Goal: Transaction & Acquisition: Purchase product/service

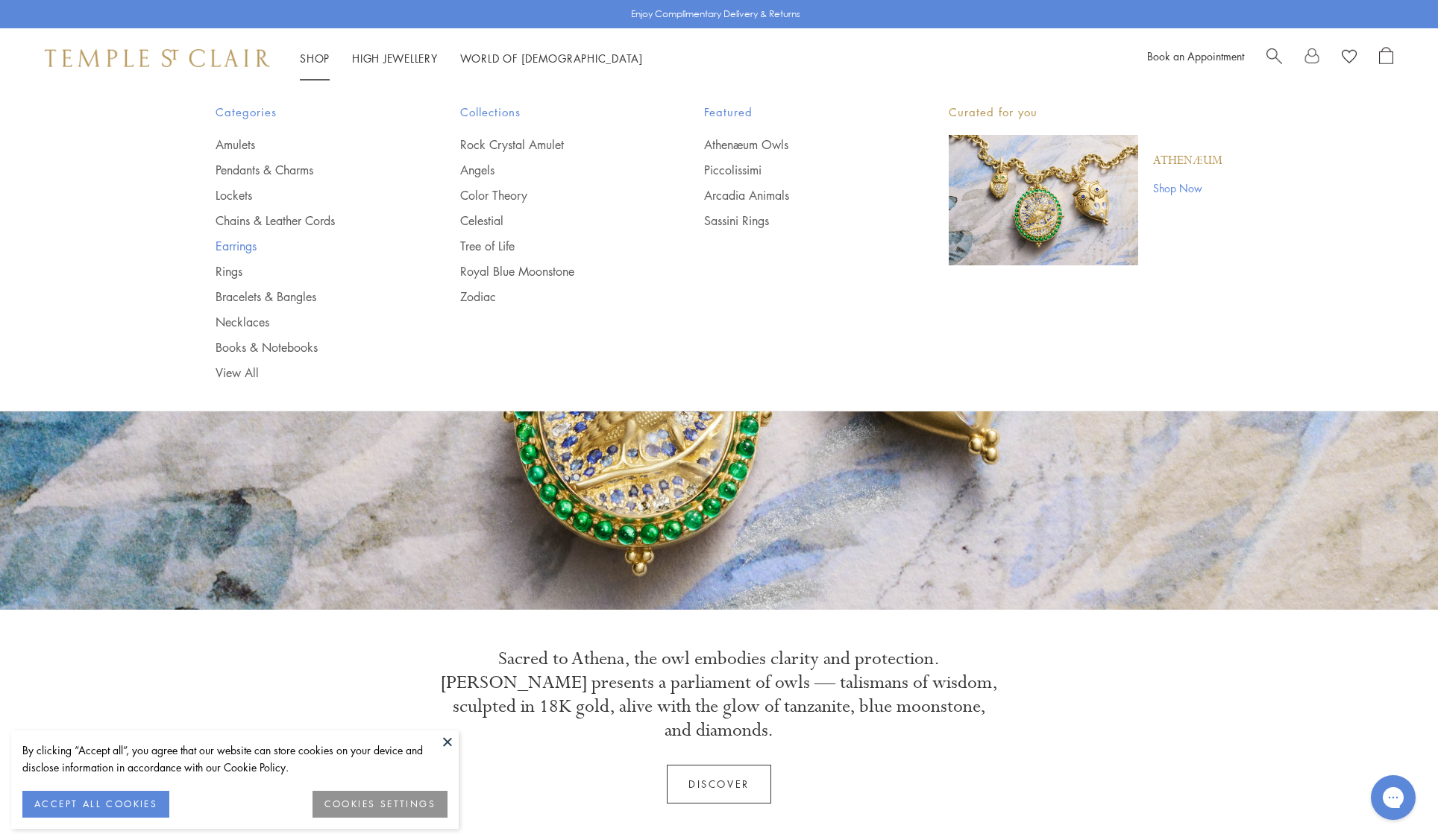
click at [244, 247] on link "Earrings" at bounding box center [308, 246] width 185 height 17
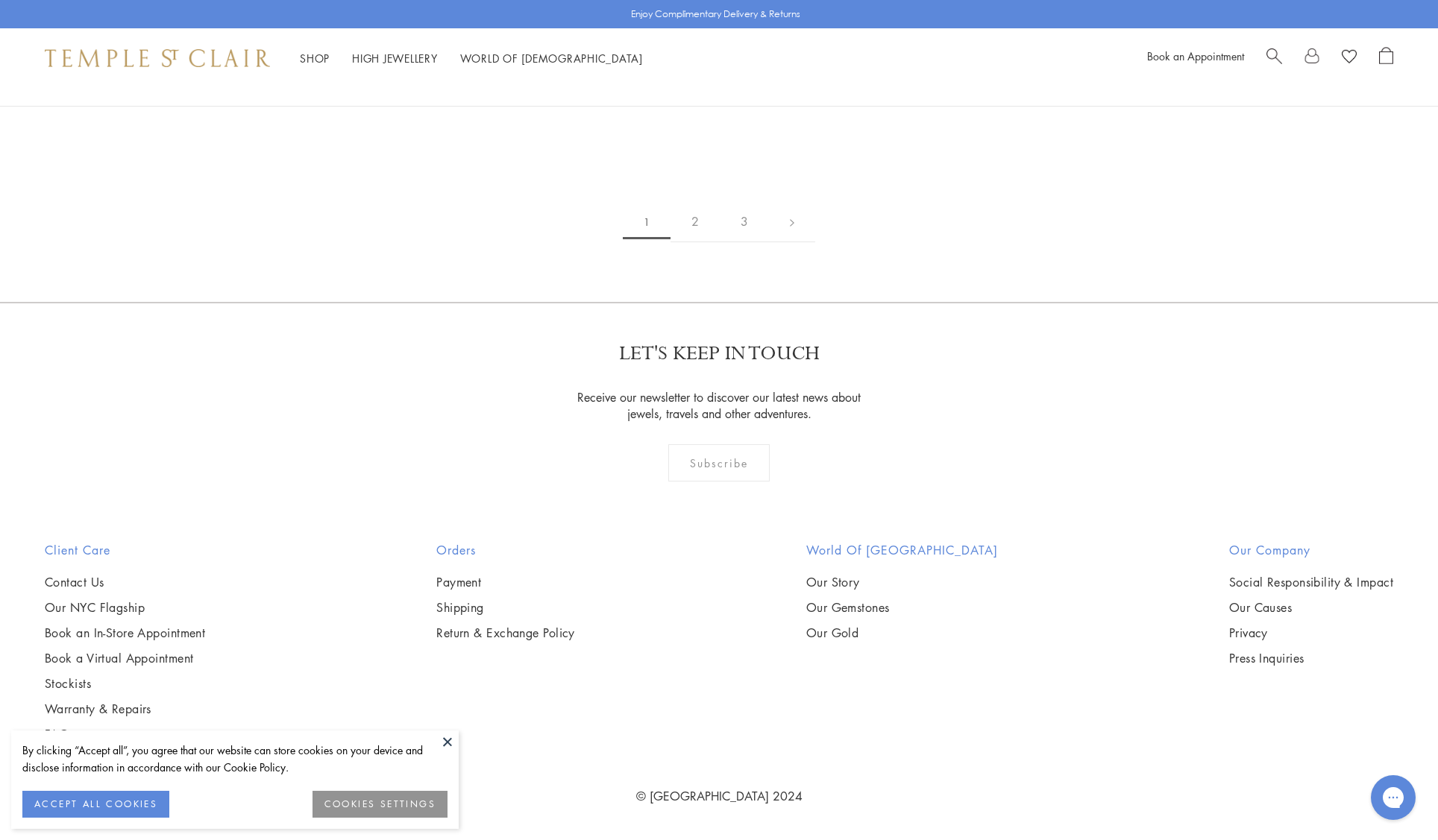
scroll to position [2761, 0]
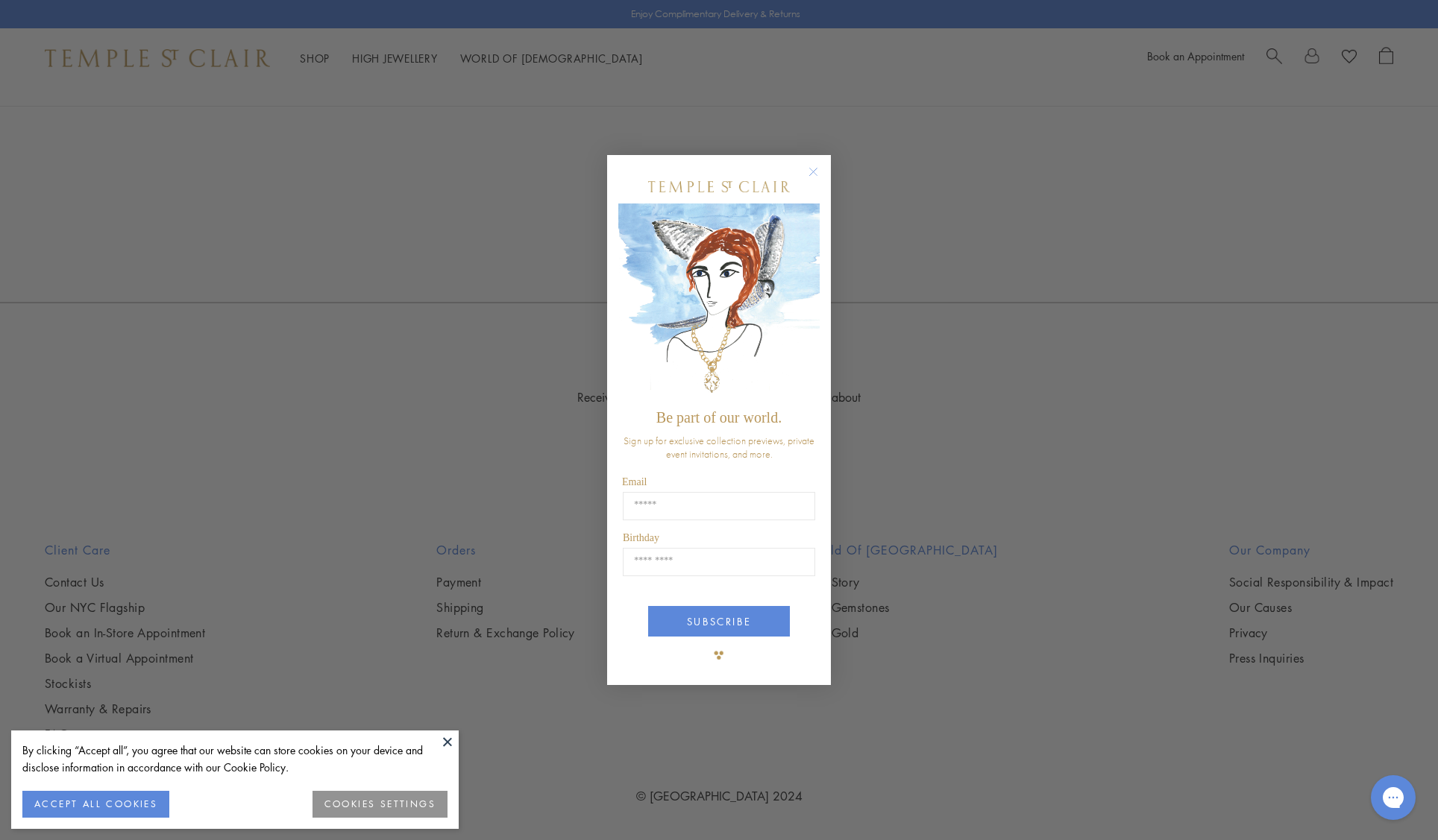
click at [17, 313] on div "Close dialog Be part of our world. Sign up for exclusive collection previews, p…" at bounding box center [719, 420] width 1438 height 840
click at [814, 173] on circle "Close dialog" at bounding box center [813, 171] width 18 height 18
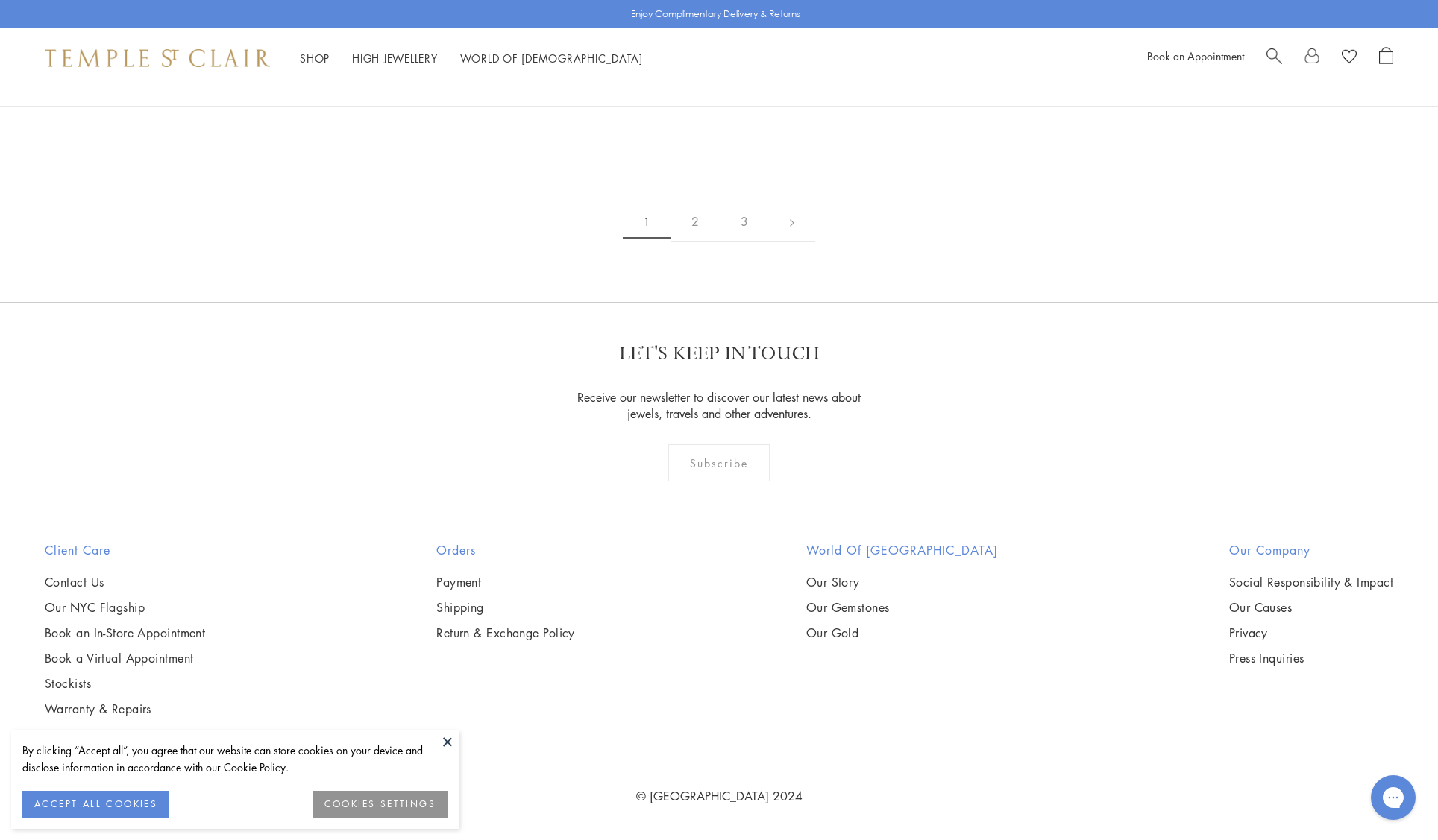
scroll to position [3318, 0]
click at [448, 739] on button at bounding box center [447, 742] width 22 height 22
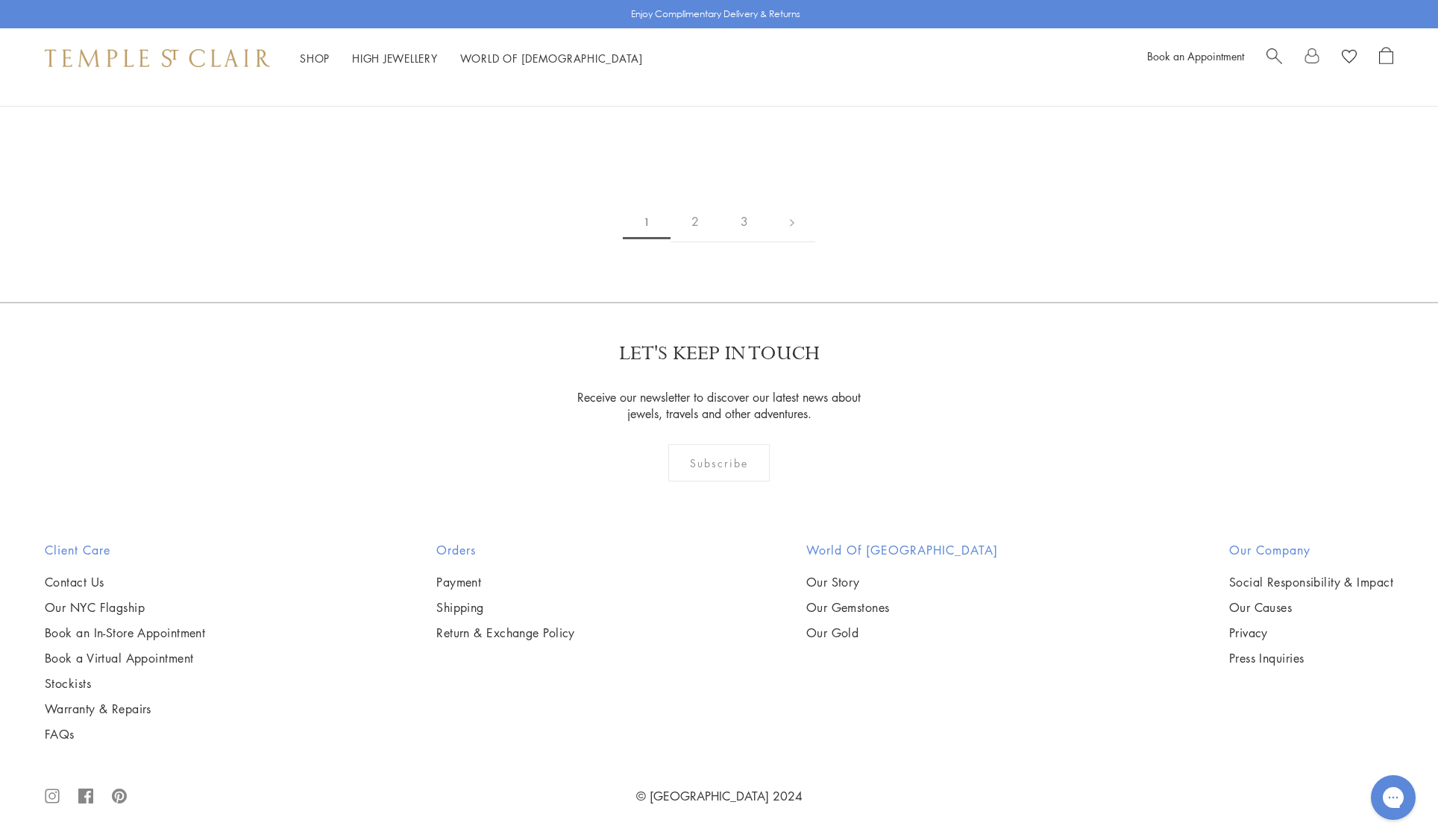
click at [0, 0] on img at bounding box center [0, 0] width 0 height 0
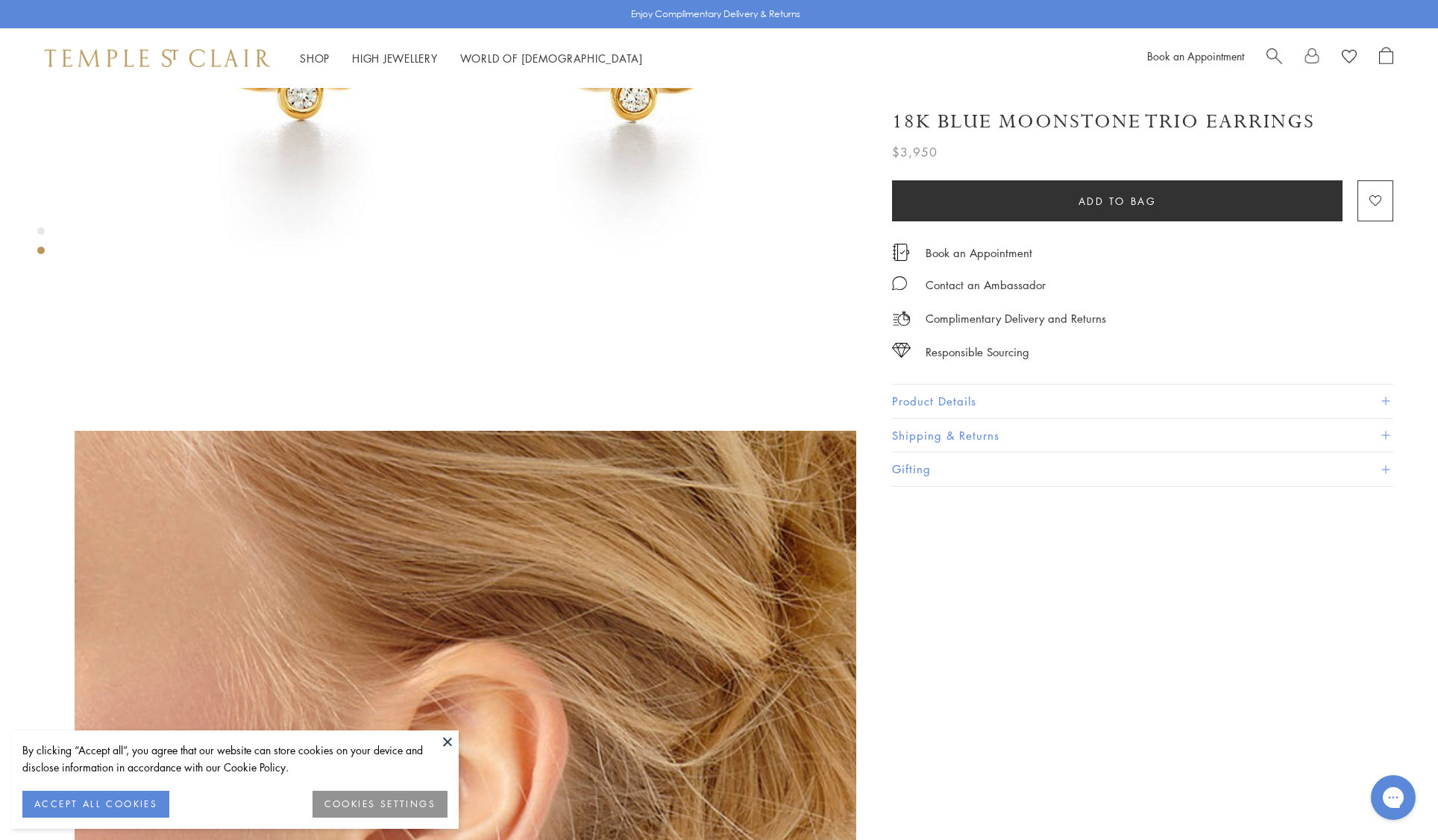
scroll to position [458, 0]
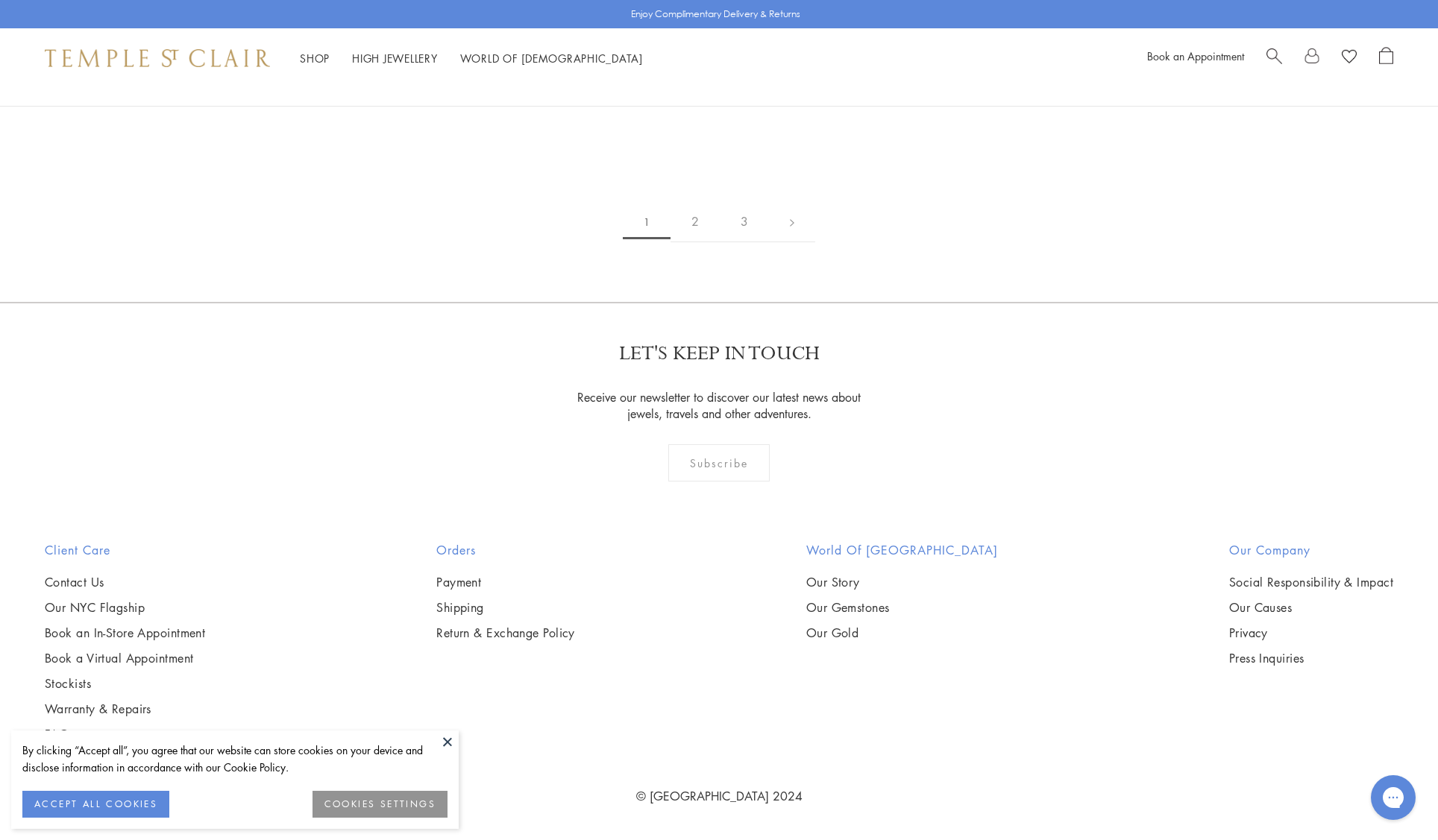
click at [0, 0] on img at bounding box center [0, 0] width 0 height 0
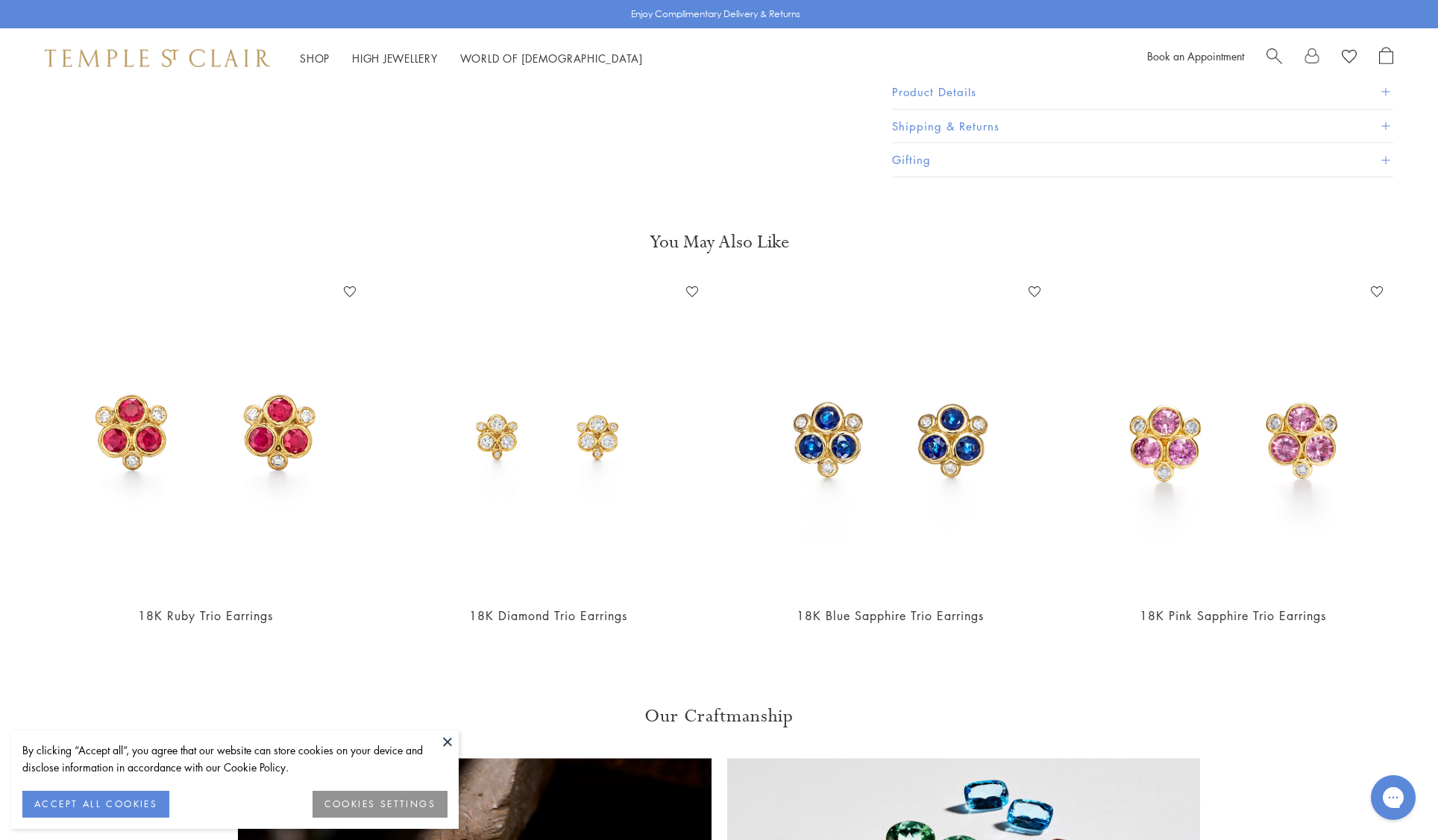
scroll to position [600, 0]
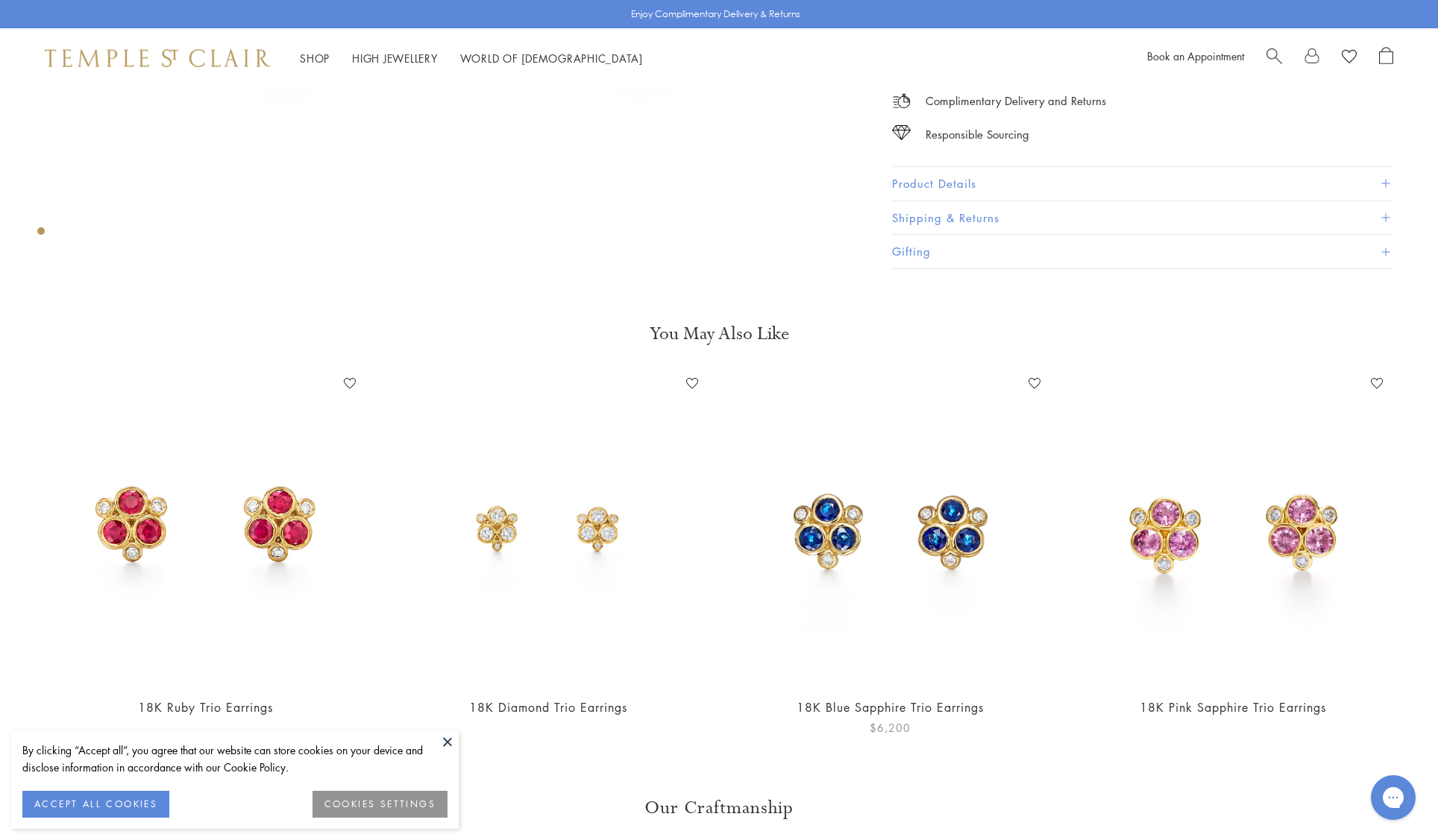
click at [928, 539] on img at bounding box center [890, 527] width 313 height 313
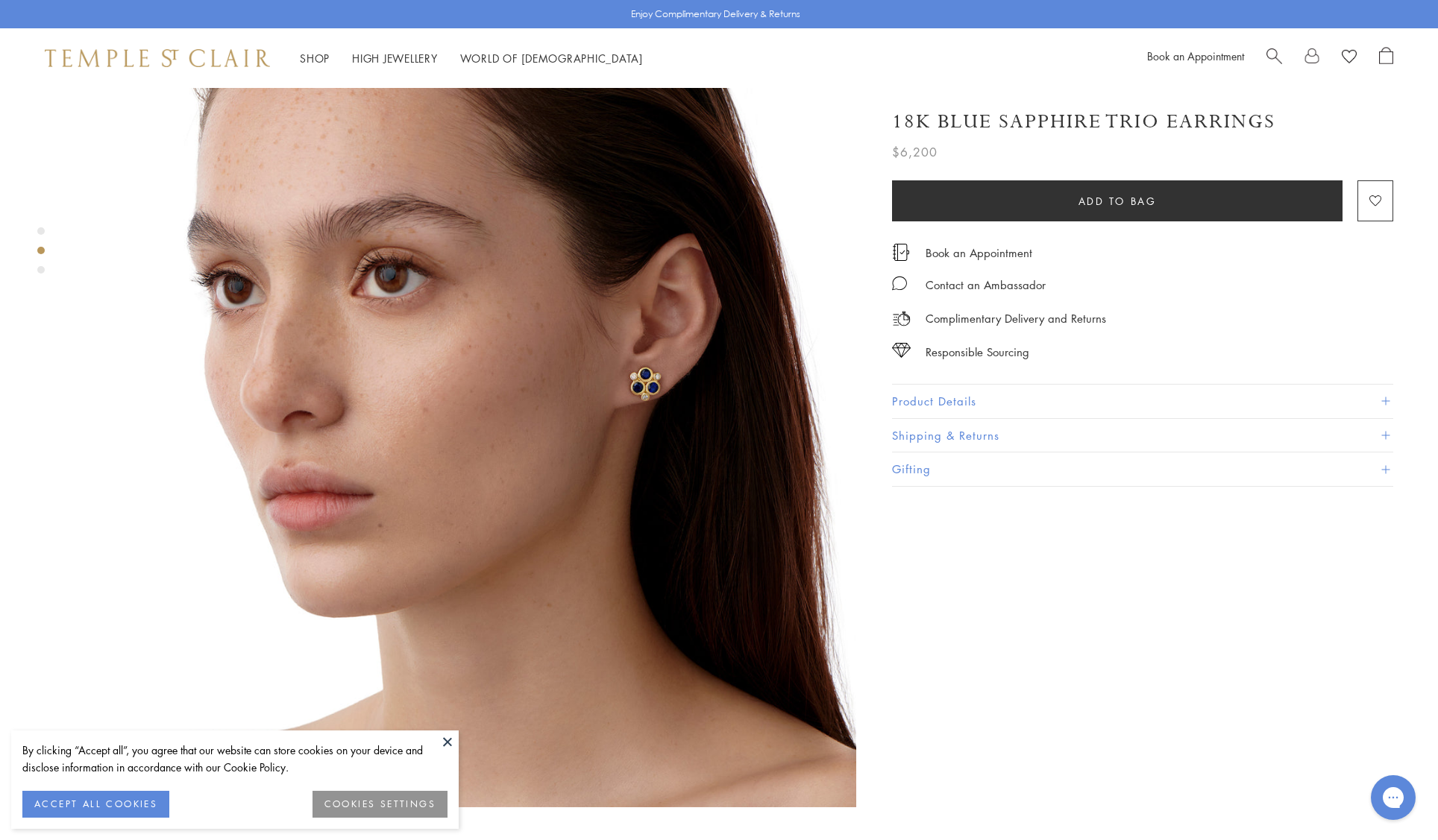
scroll to position [899, 0]
